Goal: Task Accomplishment & Management: Manage account settings

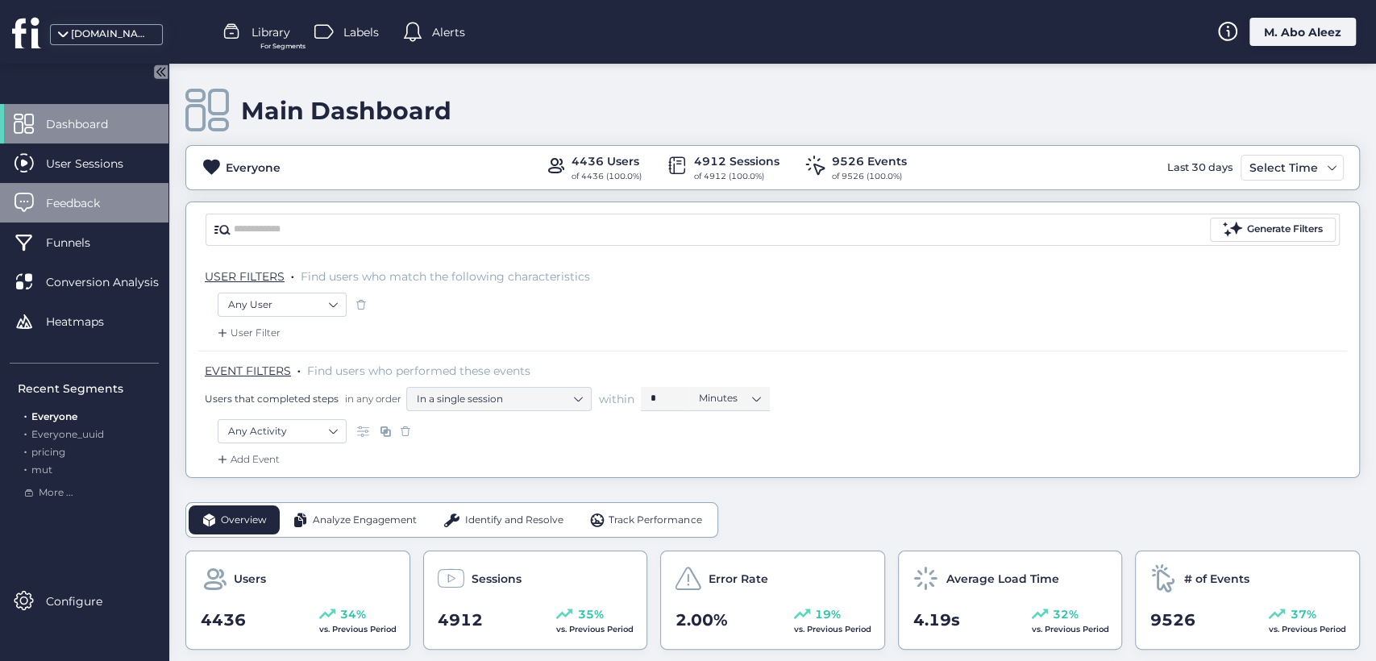
click at [128, 183] on div "Feedback" at bounding box center [84, 203] width 168 height 40
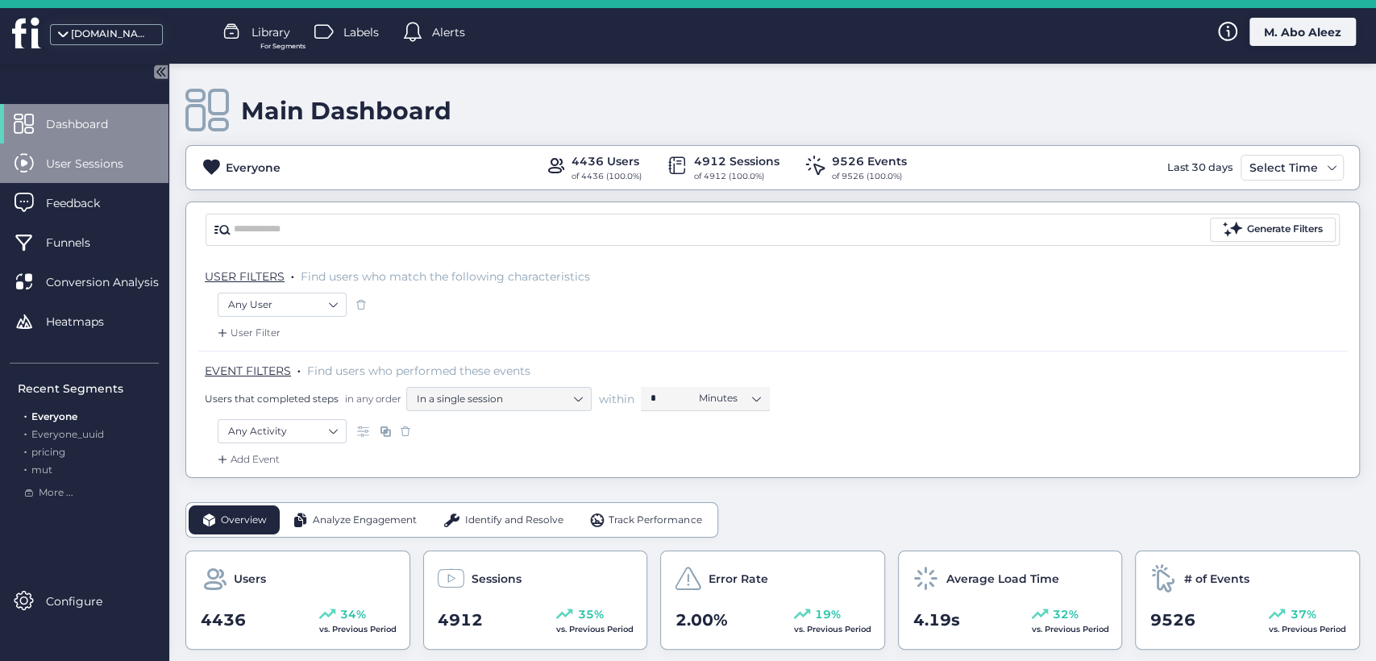
click at [129, 162] on span "User Sessions" at bounding box center [97, 164] width 102 height 18
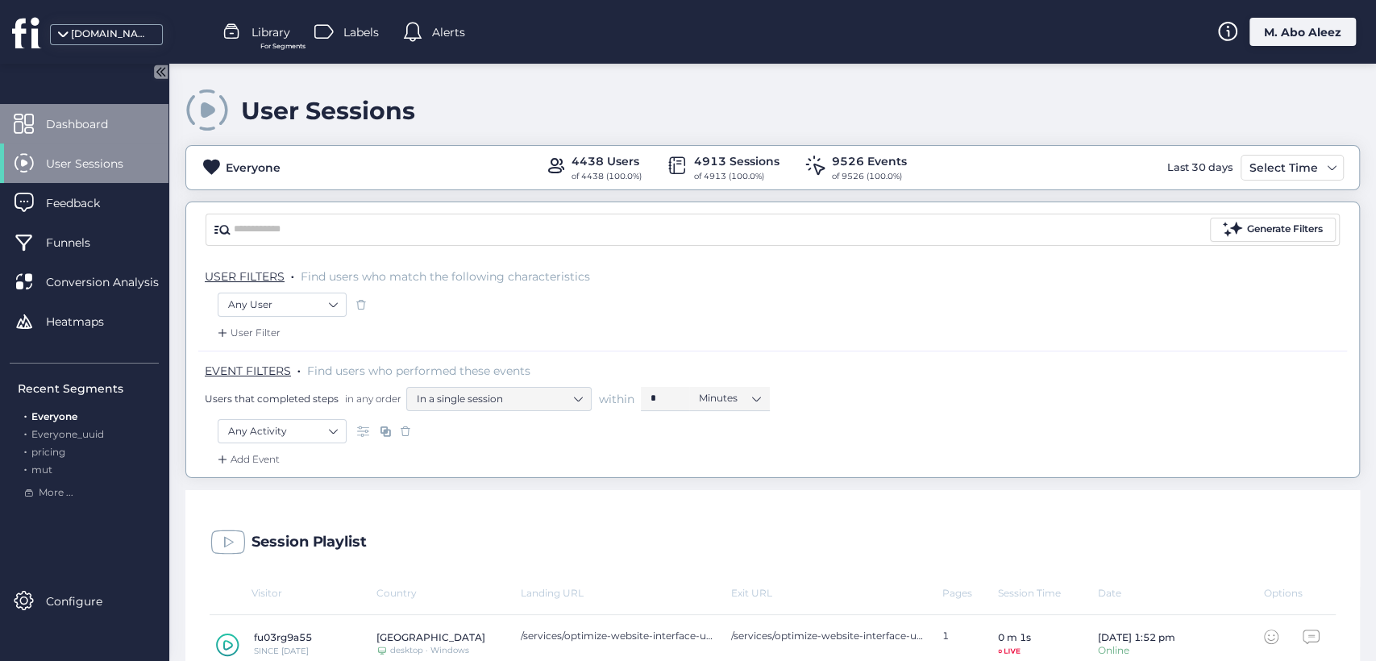
click at [97, 119] on span "Dashboard" at bounding box center [89, 124] width 86 height 18
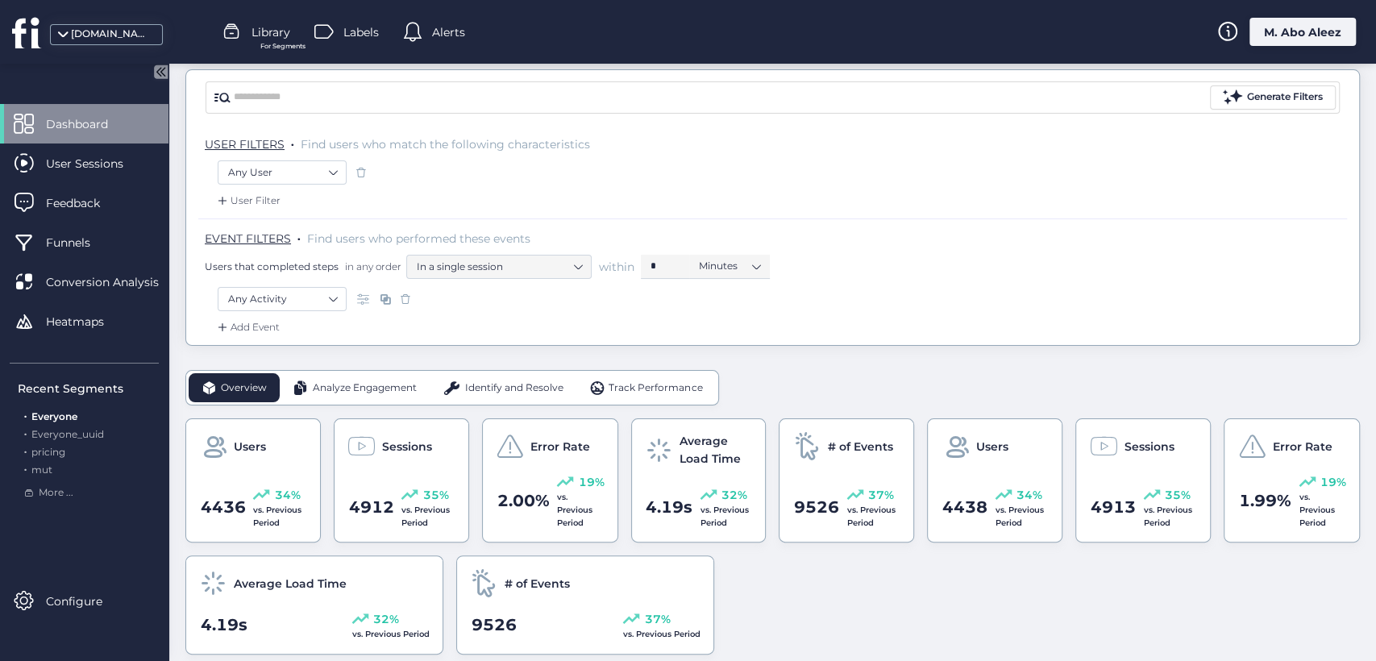
scroll to position [179, 0]
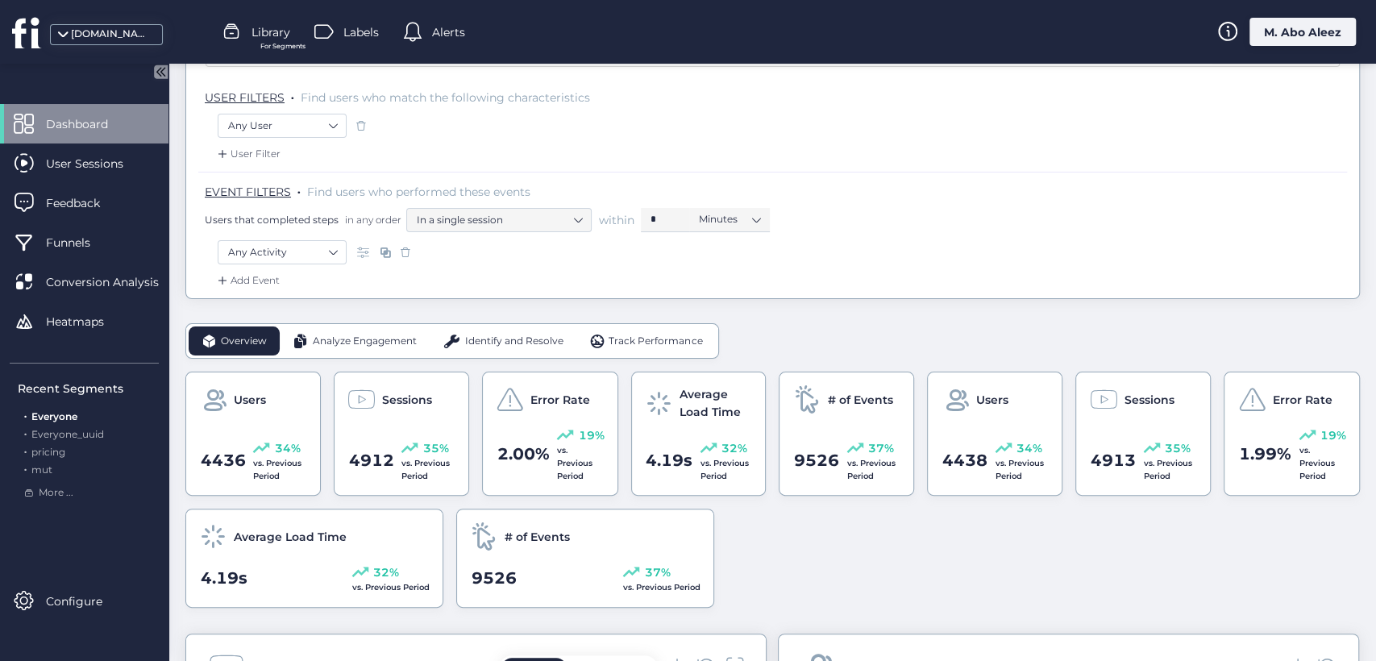
click at [360, 324] on div "Overview Analyze Engagement Identify and Resolve Track Performance" at bounding box center [452, 340] width 534 height 35
click at [393, 344] on span "Analyze Engagement" at bounding box center [365, 341] width 104 height 15
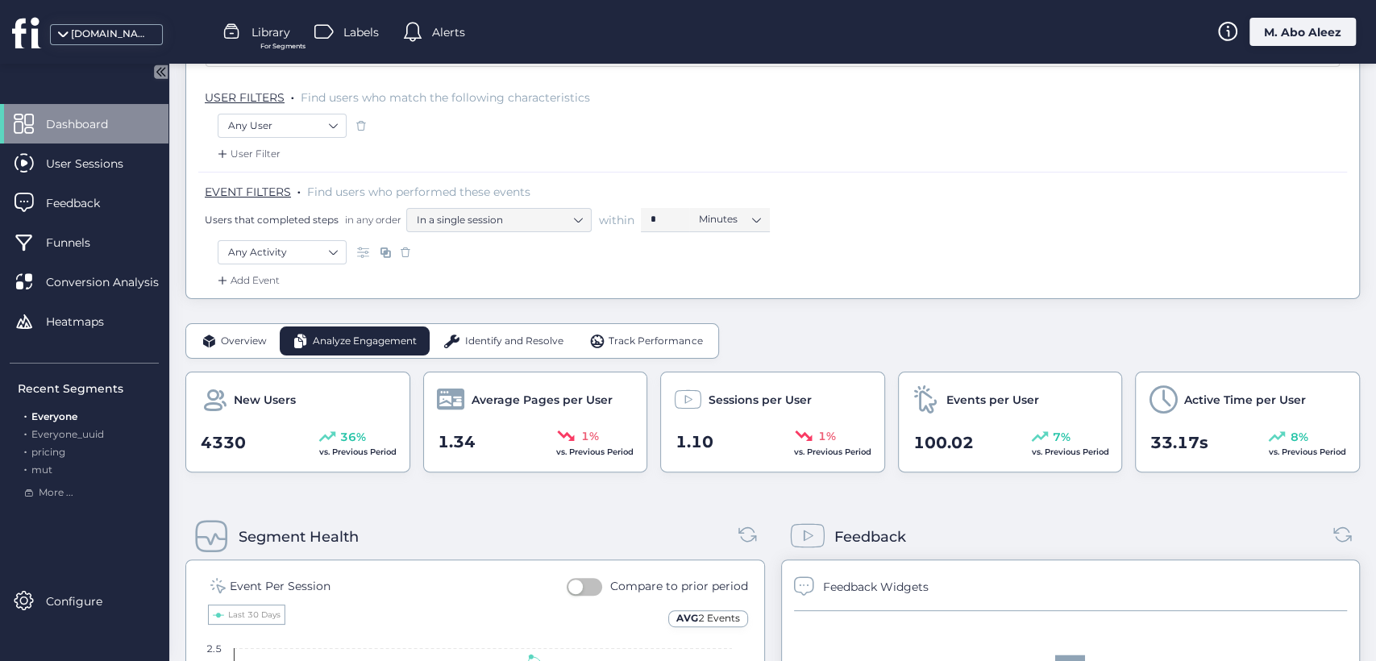
click at [264, 334] on span "Overview" at bounding box center [244, 341] width 46 height 15
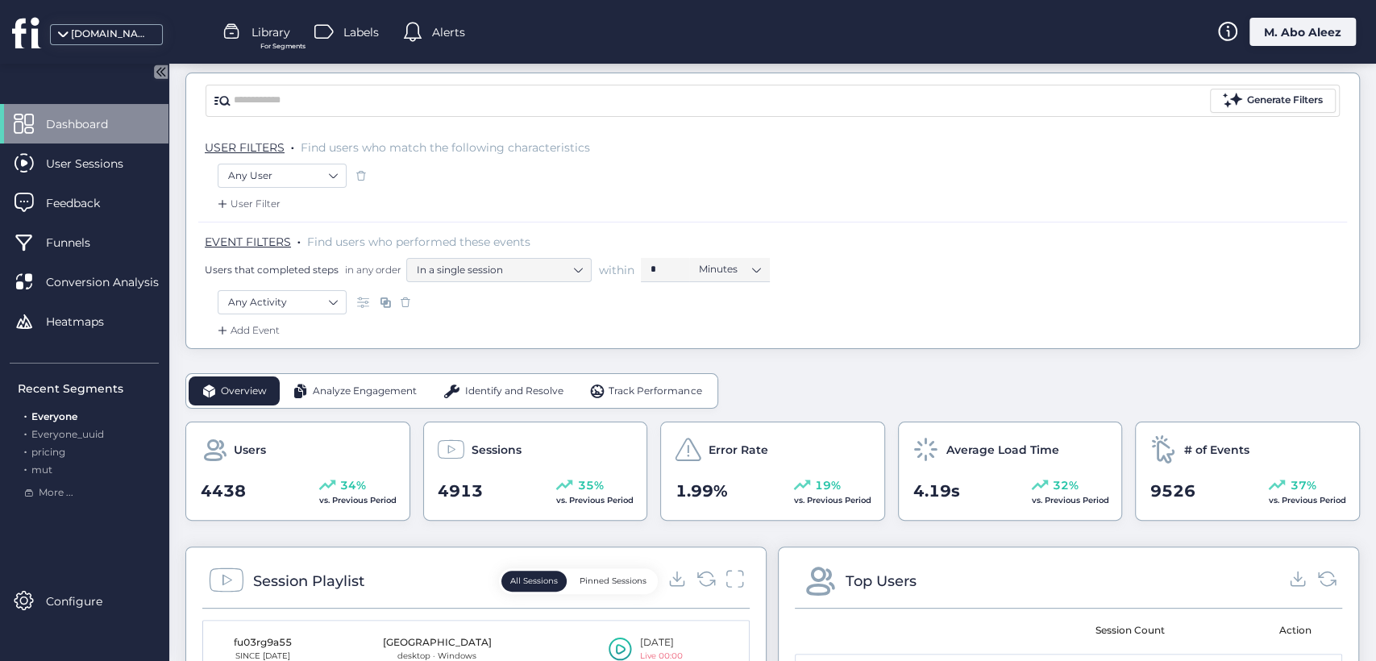
scroll to position [89, 0]
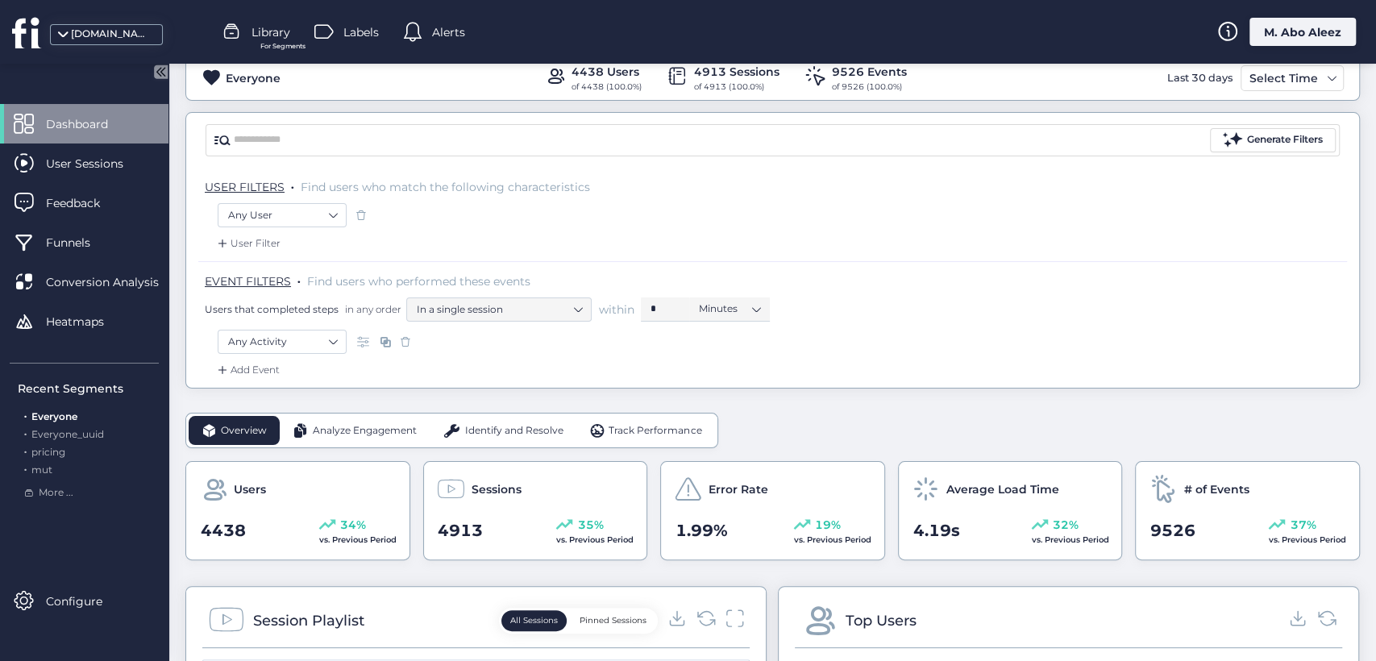
click at [1332, 24] on div "M. Abo Aleez" at bounding box center [1303, 32] width 106 height 28
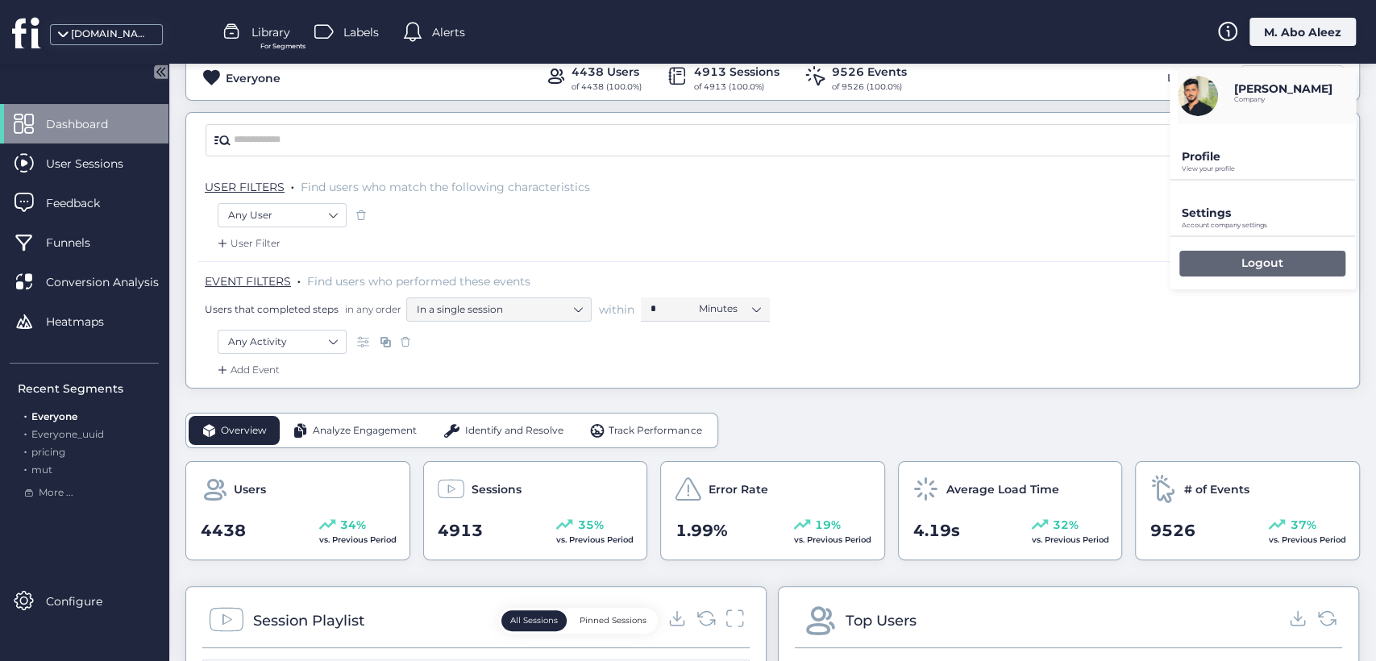
click at [1205, 258] on div "Logout" at bounding box center [1262, 264] width 166 height 26
